Goal: Task Accomplishment & Management: Complete application form

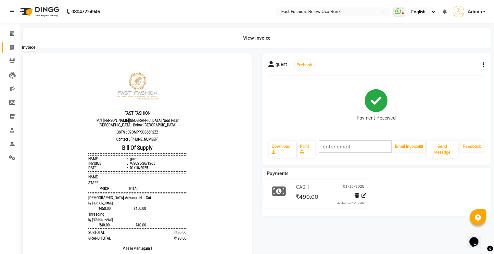
click at [9, 45] on span at bounding box center [11, 47] width 11 height 7
select select "service"
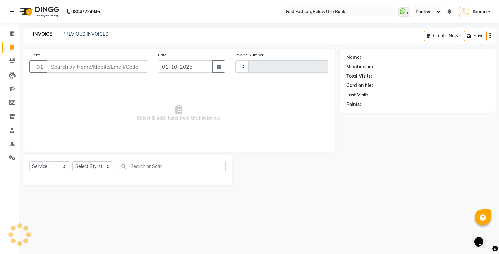
type input "1266"
select select "4228"
click at [85, 34] on link "PREVIOUS INVOICES" at bounding box center [85, 34] width 46 height 6
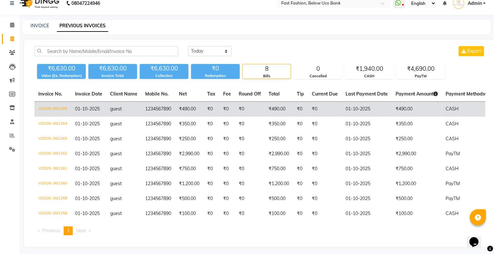
scroll to position [16, 0]
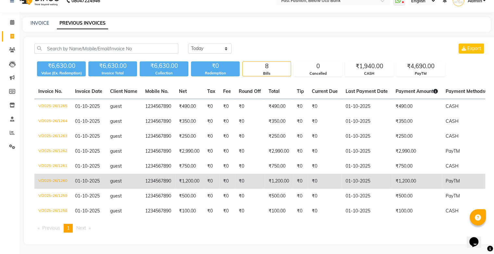
click at [59, 174] on td "V/2025-26/1260" at bounding box center [52, 181] width 37 height 15
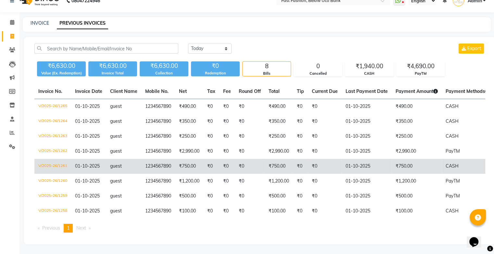
click at [47, 159] on td "V/2025-26/1261" at bounding box center [52, 166] width 37 height 15
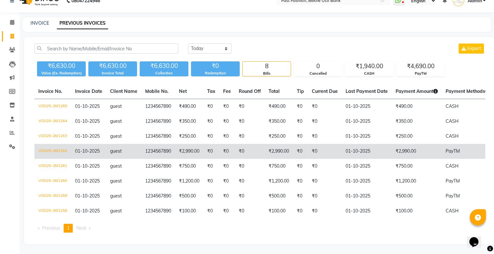
click at [52, 145] on td "V/2025-26/1262" at bounding box center [52, 151] width 37 height 15
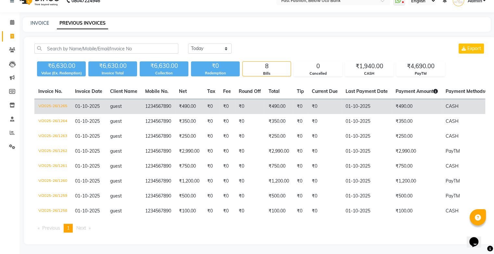
click at [57, 99] on td "V/2025-26/1265" at bounding box center [52, 106] width 37 height 15
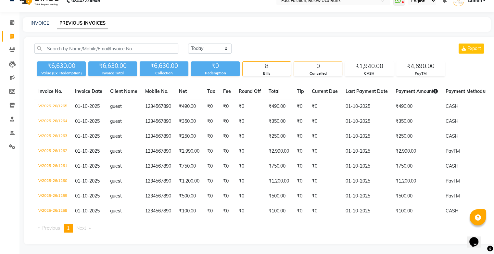
scroll to position [0, 0]
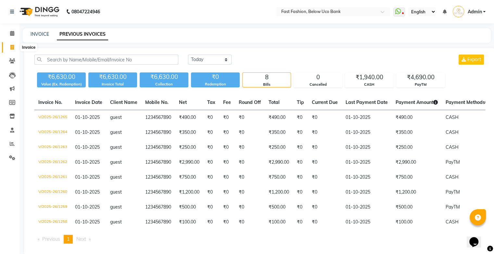
click at [14, 47] on span at bounding box center [11, 47] width 11 height 7
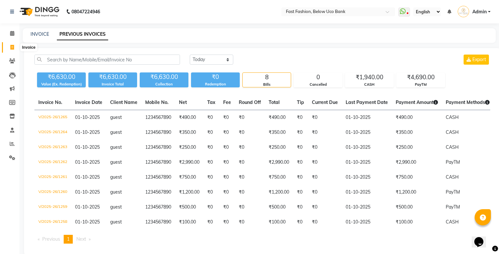
select select "service"
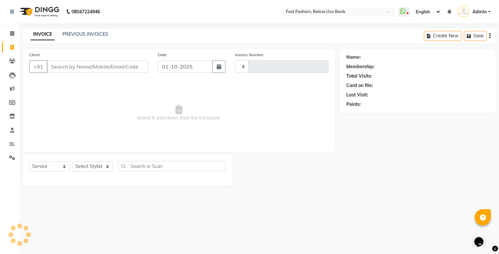
type input "1266"
select select "4228"
click at [85, 68] on input "Client" at bounding box center [97, 66] width 101 height 12
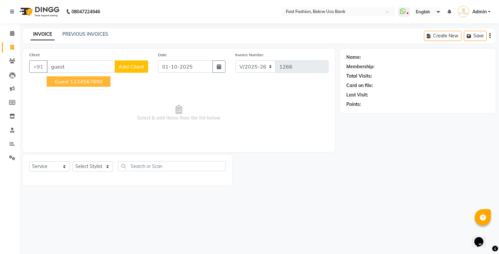
click at [78, 80] on ngb-highlight "1234567890" at bounding box center [86, 81] width 32 height 6
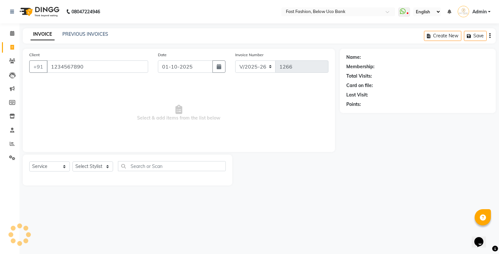
type input "1234567890"
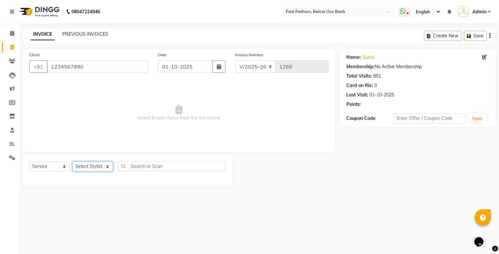
click at [102, 163] on select "Select Stylist ali anjali ashish golu mamta neetu Radha Sabhya Salman shashi So…" at bounding box center [92, 166] width 41 height 10
select select "22049"
click at [72, 162] on select "Select Stylist ali anjali ashish golu mamta neetu Radha Sabhya Salman shashi So…" at bounding box center [92, 166] width 41 height 10
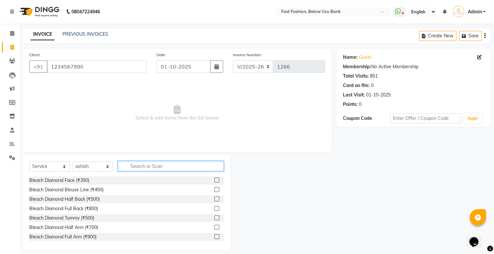
click at [175, 166] on input "text" at bounding box center [171, 166] width 106 height 10
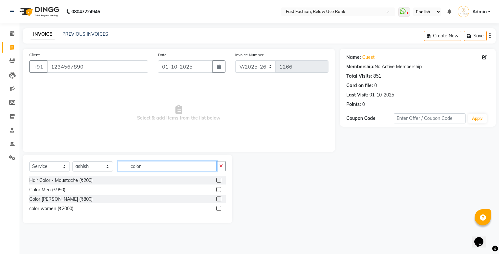
type input "color"
click at [218, 210] on label at bounding box center [218, 208] width 5 height 5
click at [218, 210] on input "checkbox" at bounding box center [218, 209] width 4 height 4
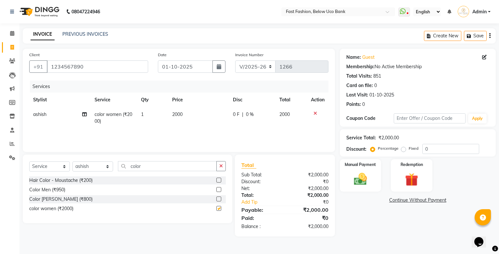
checkbox input "false"
click at [178, 115] on span "2000" at bounding box center [177, 114] width 10 height 6
select select "22049"
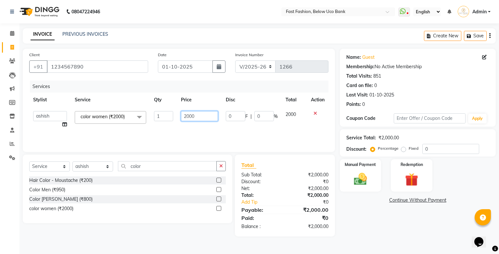
click at [199, 115] on input "2000" at bounding box center [199, 116] width 37 height 10
type input "2"
type input "3000"
click at [195, 131] on div "Services Stylist Service Qty Price Disc Total Action ali anjali ashish golu mam…" at bounding box center [178, 113] width 299 height 65
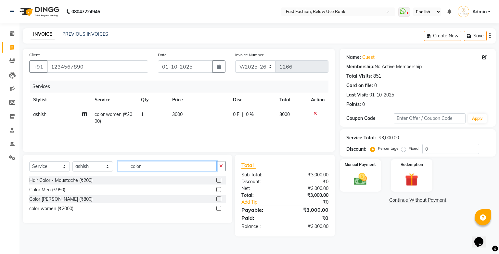
click at [158, 168] on input "color" at bounding box center [167, 166] width 99 height 10
type input "c"
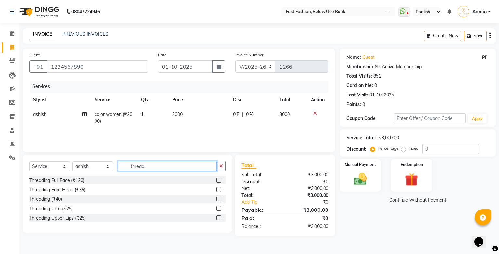
type input "thread"
click at [219, 200] on label at bounding box center [218, 199] width 5 height 5
click at [219, 200] on input "checkbox" at bounding box center [218, 199] width 4 height 4
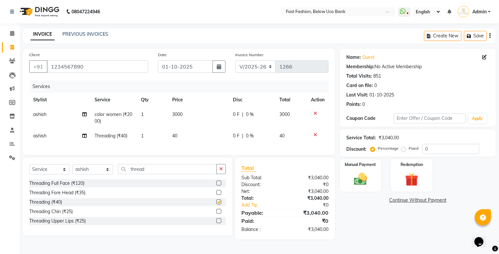
click at [218, 194] on div at bounding box center [220, 193] width 9 height 8
checkbox input "false"
click at [218, 195] on label at bounding box center [218, 192] width 5 height 5
click at [218, 195] on input "checkbox" at bounding box center [218, 193] width 4 height 4
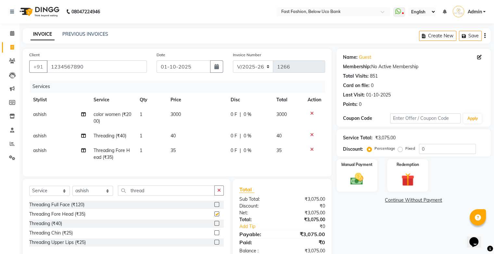
checkbox input "false"
click at [360, 173] on img at bounding box center [357, 180] width 22 height 16
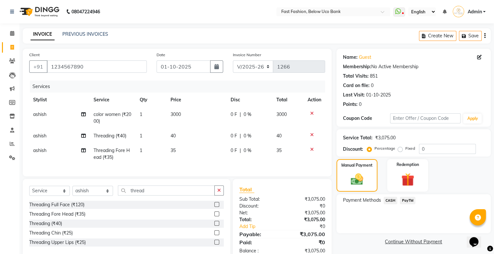
click at [410, 201] on span "PayTM" at bounding box center [408, 200] width 16 height 7
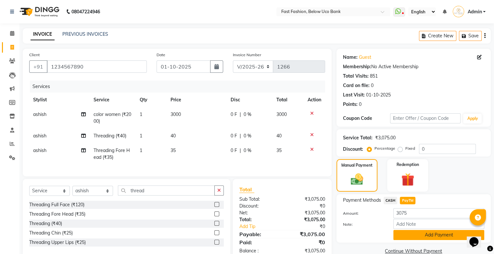
click at [410, 236] on button "Add Payment" at bounding box center [438, 235] width 91 height 10
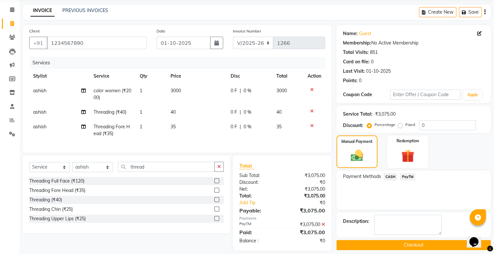
scroll to position [35, 0]
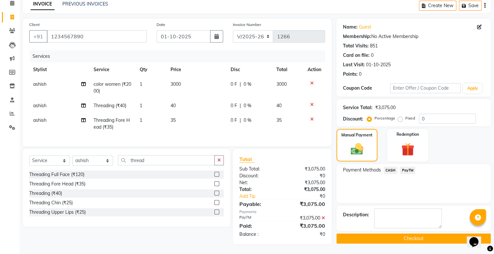
click at [402, 235] on button "Checkout" at bounding box center [414, 239] width 154 height 10
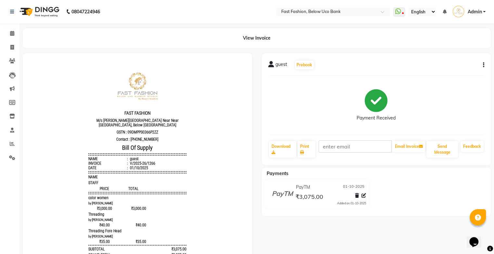
scroll to position [38, 0]
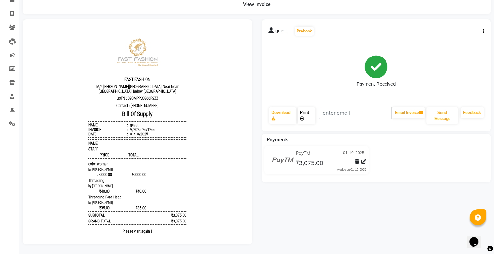
click at [303, 109] on link "Print" at bounding box center [307, 115] width 18 height 17
click at [364, 159] on icon at bounding box center [364, 161] width 5 height 5
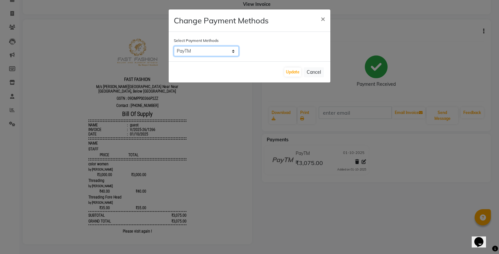
click at [228, 52] on select "CASH PayTM" at bounding box center [206, 51] width 65 height 10
select select "1"
click at [174, 46] on select "CASH PayTM" at bounding box center [206, 51] width 65 height 10
click at [291, 72] on button "Update" at bounding box center [292, 72] width 17 height 9
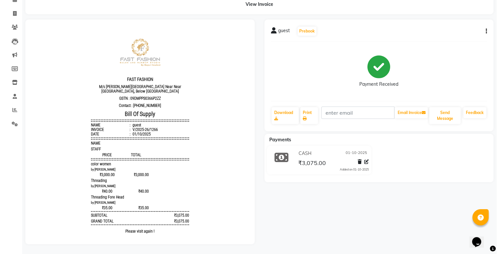
scroll to position [0, 0]
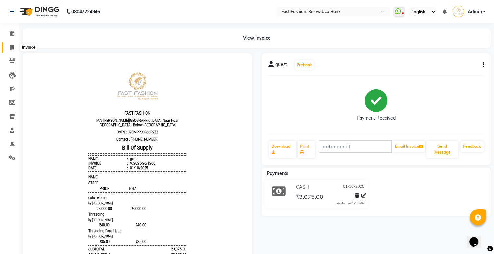
click at [13, 46] on icon at bounding box center [12, 47] width 4 height 5
select select "service"
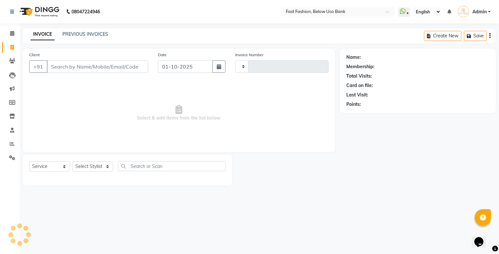
type input "1267"
select select "4228"
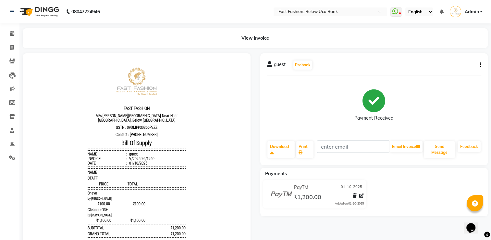
scroll to position [6, 0]
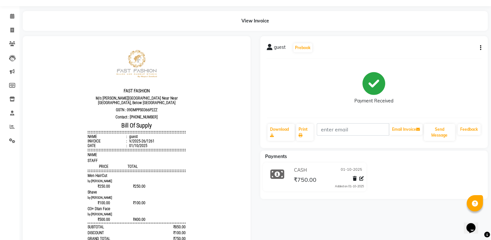
scroll to position [32, 0]
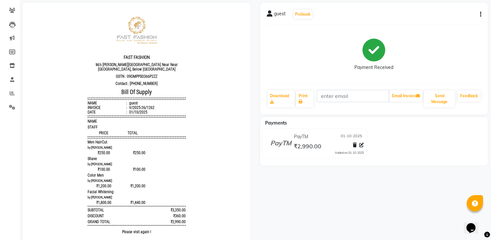
scroll to position [65, 0]
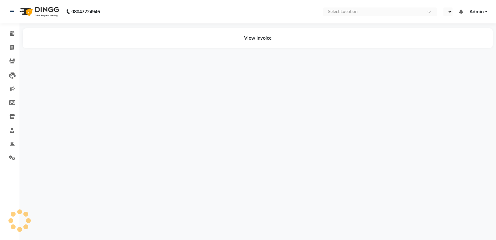
select select "en"
